Goal: Learn about a topic

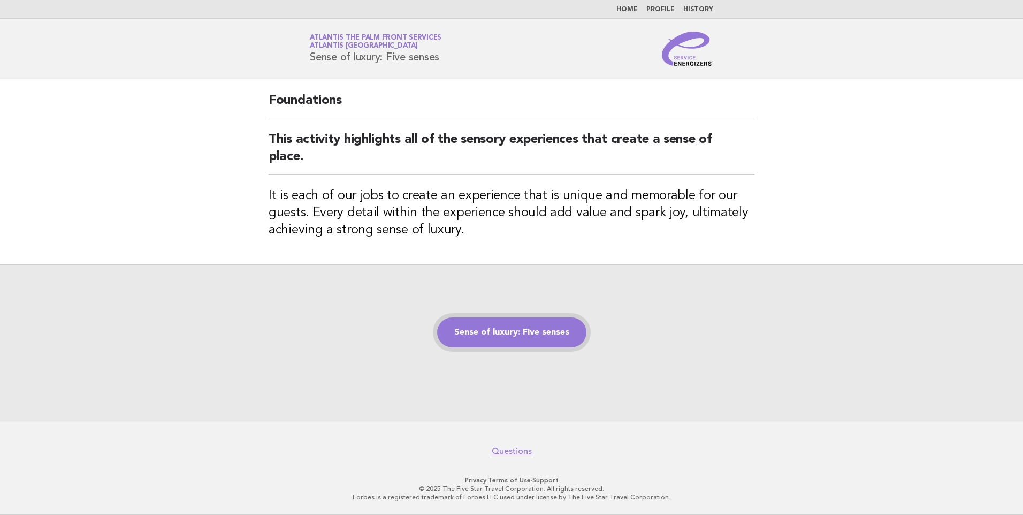
click at [506, 330] on link "Sense of luxury: Five senses" at bounding box center [511, 332] width 149 height 30
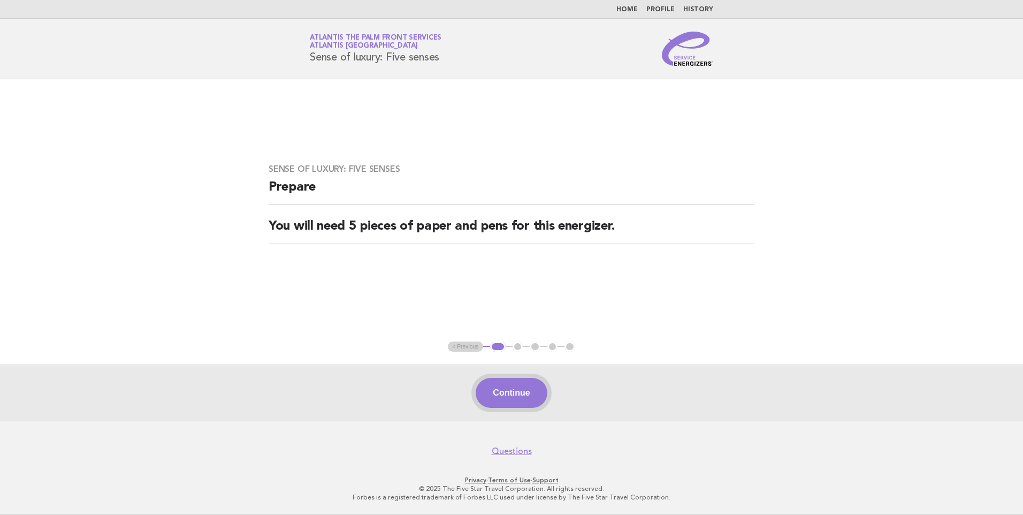
click at [525, 396] on button "Continue" at bounding box center [511, 393] width 71 height 30
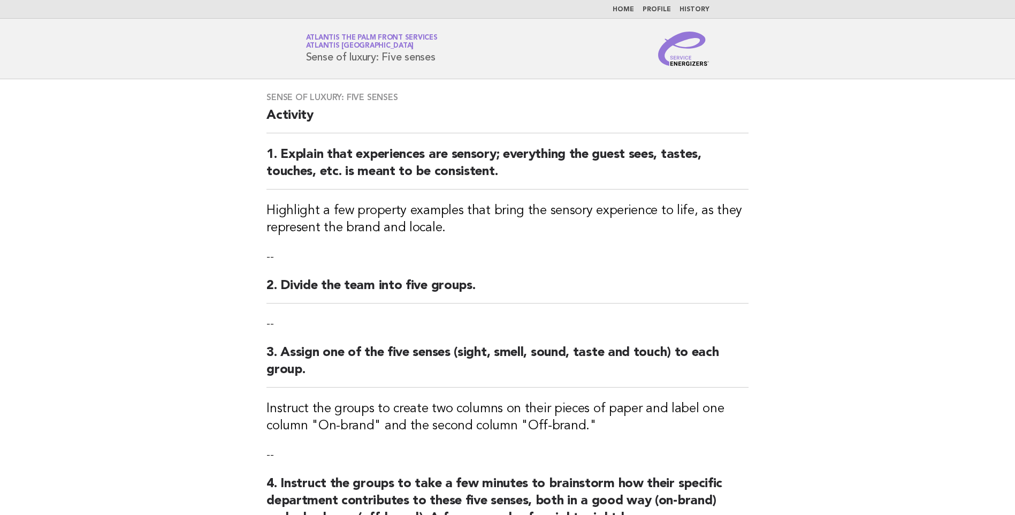
drag, startPoint x: 303, startPoint y: 54, endPoint x: 464, endPoint y: 54, distance: 160.6
click at [464, 54] on div "Service Energizers Atlantis The Palm Front Services Atlantis [GEOGRAPHIC_DATA] …" at bounding box center [508, 49] width 434 height 34
drag, startPoint x: 464, startPoint y: 55, endPoint x: 257, endPoint y: 28, distance: 208.4
click at [257, 28] on header "Service Energizers Atlantis The Palm Front Services Atlantis [GEOGRAPHIC_DATA] …" at bounding box center [507, 49] width 1015 height 60
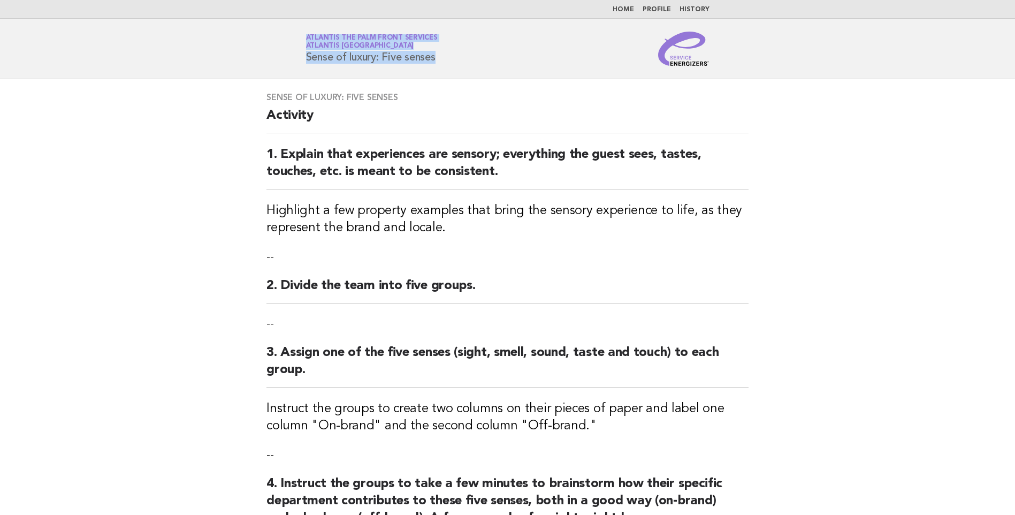
drag, startPoint x: 434, startPoint y: 67, endPoint x: 457, endPoint y: 59, distance: 24.2
click at [434, 67] on header "Service Energizers Atlantis The Palm Front Services Atlantis [GEOGRAPHIC_DATA] …" at bounding box center [507, 49] width 1015 height 60
drag, startPoint x: 457, startPoint y: 59, endPoint x: 330, endPoint y: 42, distance: 128.0
click at [330, 42] on div "Service Energizers Atlantis The Palm Front Services Atlantis [GEOGRAPHIC_DATA] …" at bounding box center [508, 49] width 434 height 34
click at [407, 243] on div "Sense of luxury: Five senses Activity 1. Explain that experiences are sensory; …" at bounding box center [508, 363] width 508 height 568
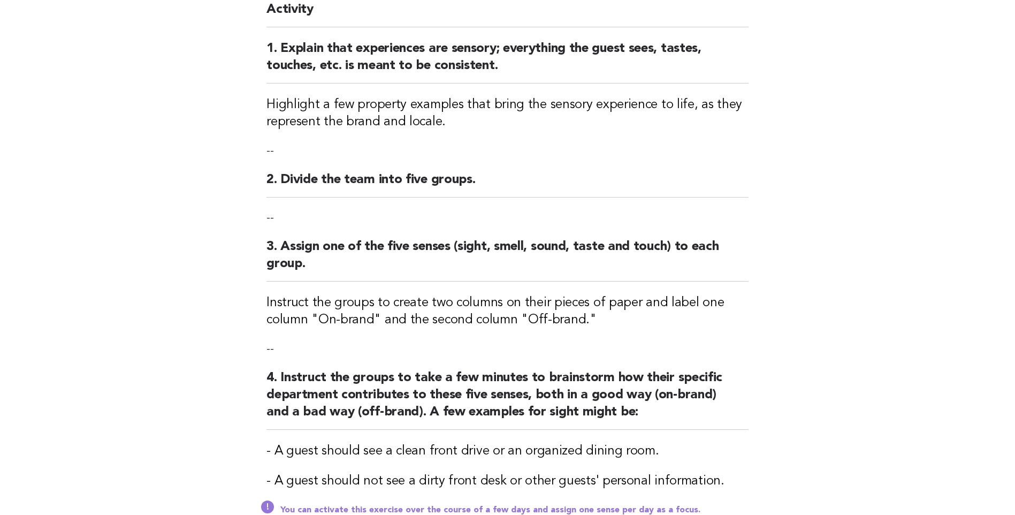
scroll to position [214, 0]
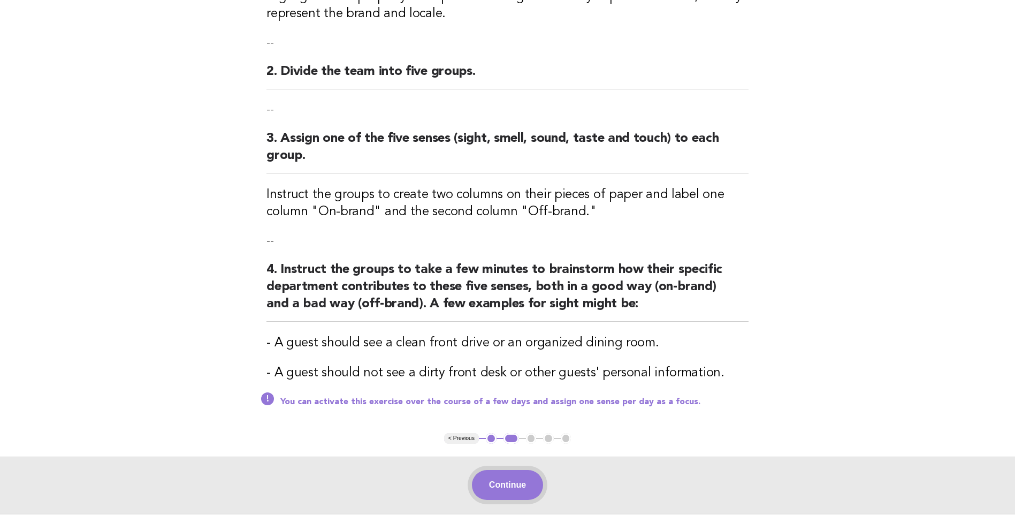
click at [509, 487] on button "Continue" at bounding box center [507, 485] width 71 height 30
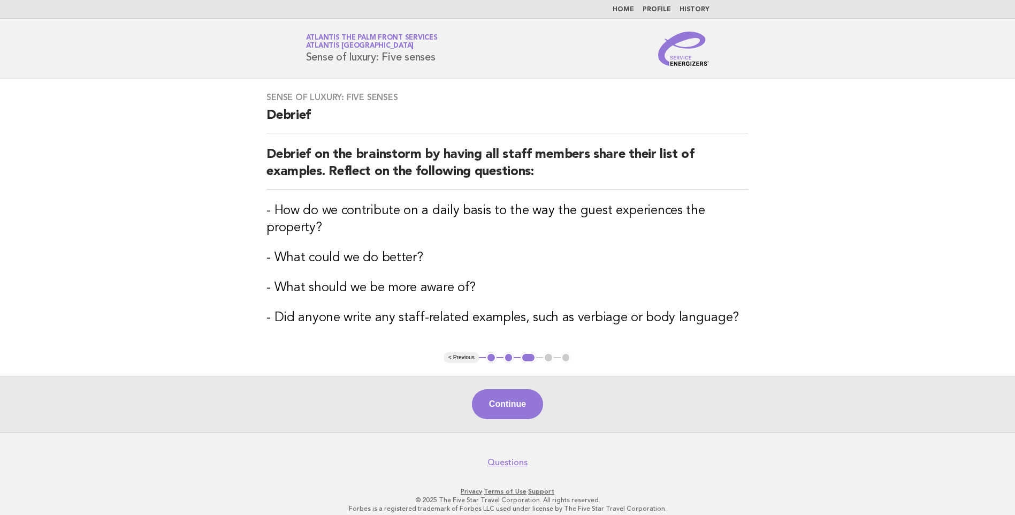
scroll to position [11, 0]
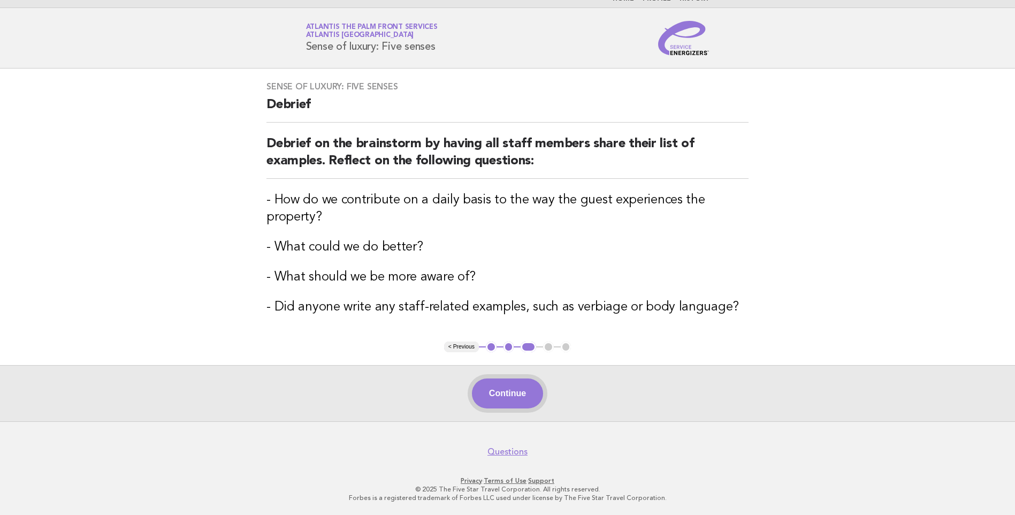
click at [513, 386] on button "Continue" at bounding box center [507, 393] width 71 height 30
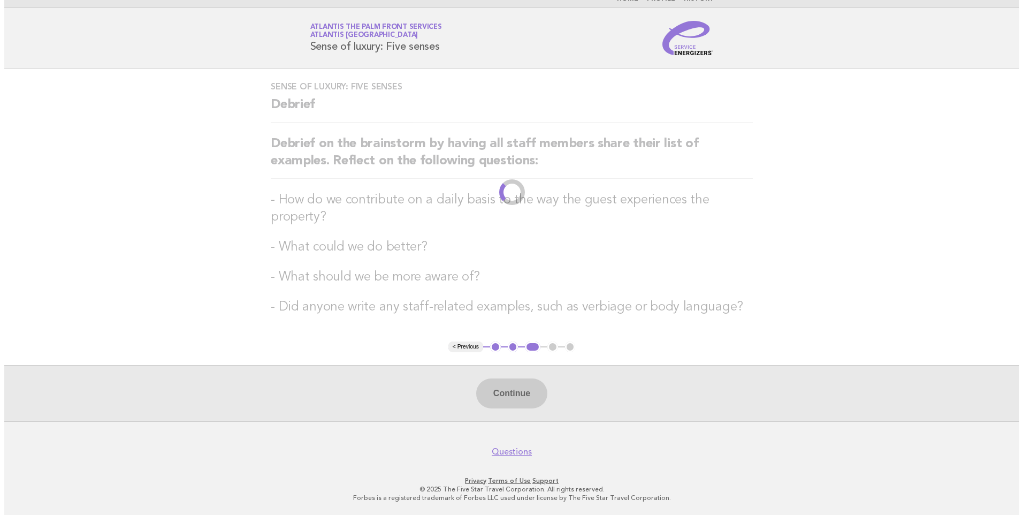
scroll to position [0, 0]
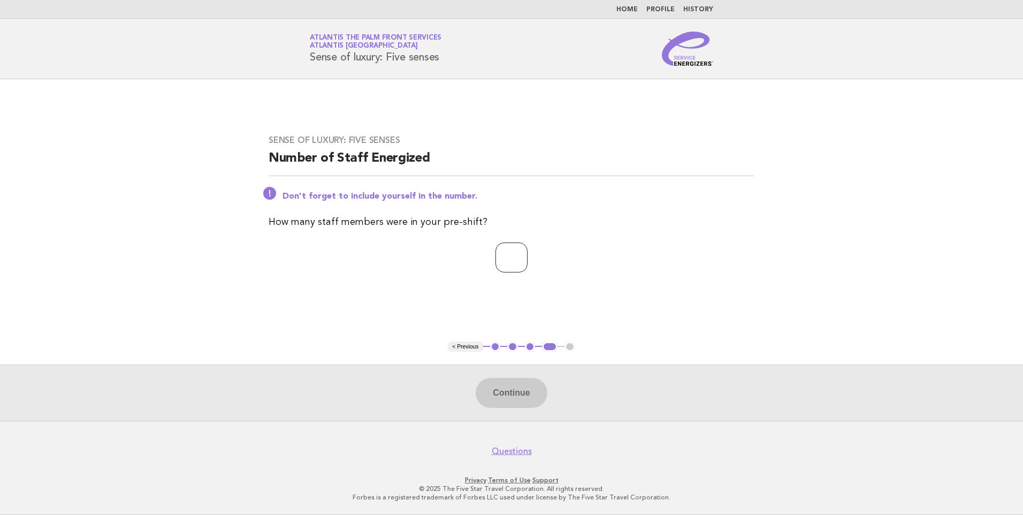
click at [499, 264] on input "number" at bounding box center [512, 257] width 32 height 30
type input "*"
click at [501, 381] on button "Continue" at bounding box center [511, 393] width 71 height 30
